Goal: Information Seeking & Learning: Learn about a topic

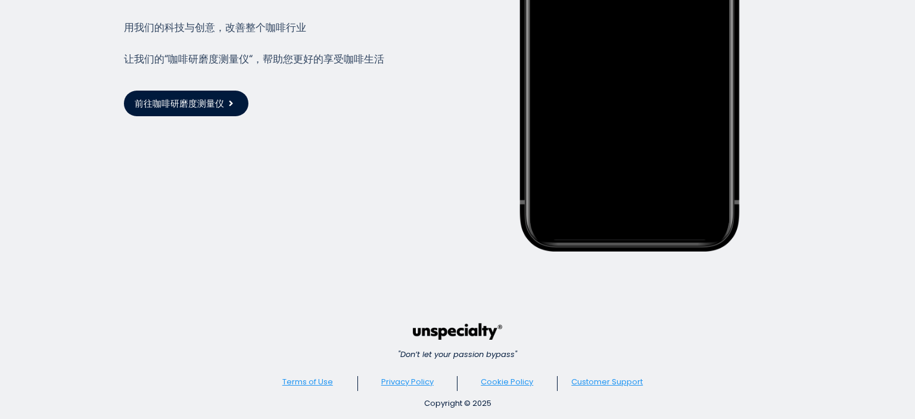
scroll to position [2430, 0]
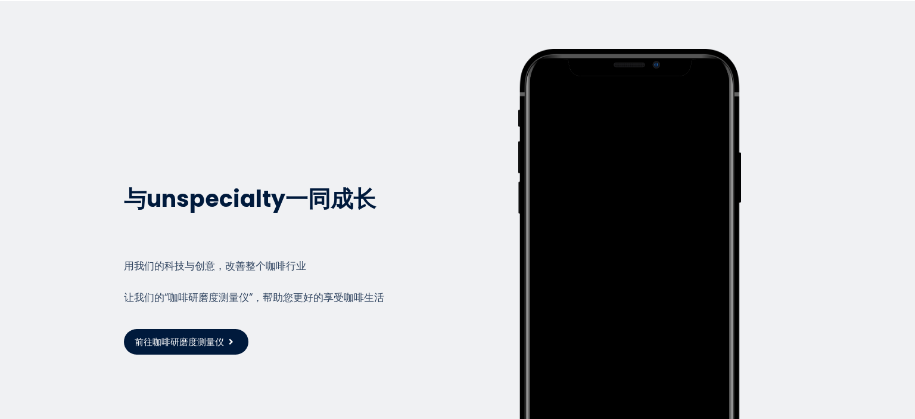
click at [229, 337] on span at bounding box center [233, 341] width 9 height 9
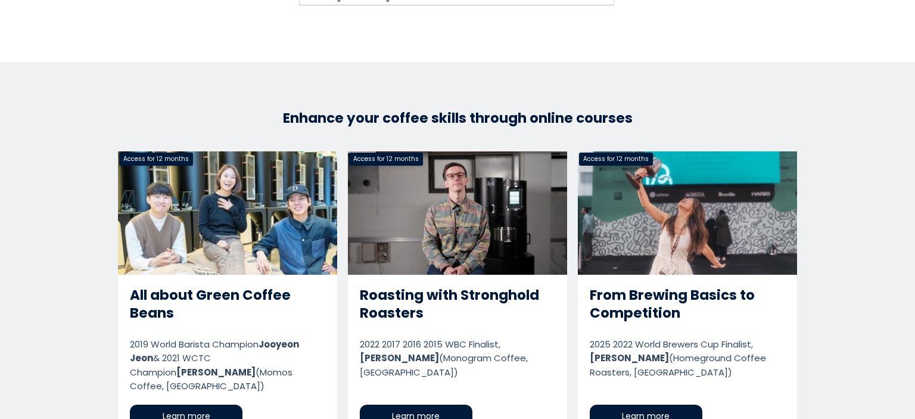
scroll to position [1906, 0]
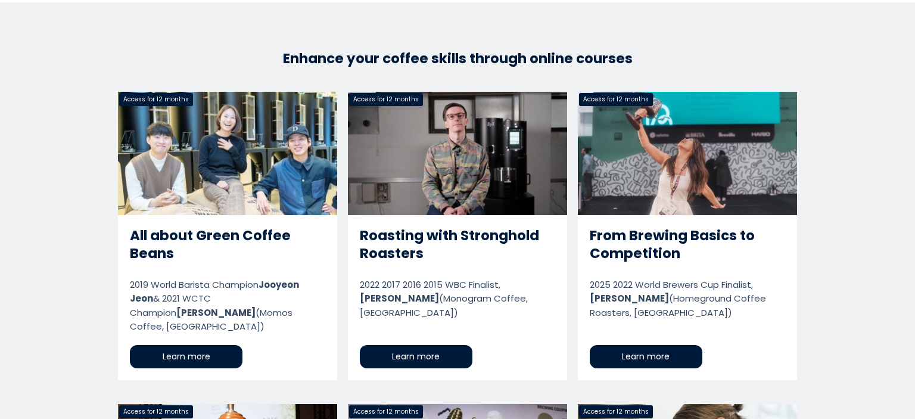
click at [206, 347] on link "All about Green Coffee Beans" at bounding box center [227, 236] width 219 height 288
